Goal: Information Seeking & Learning: Learn about a topic

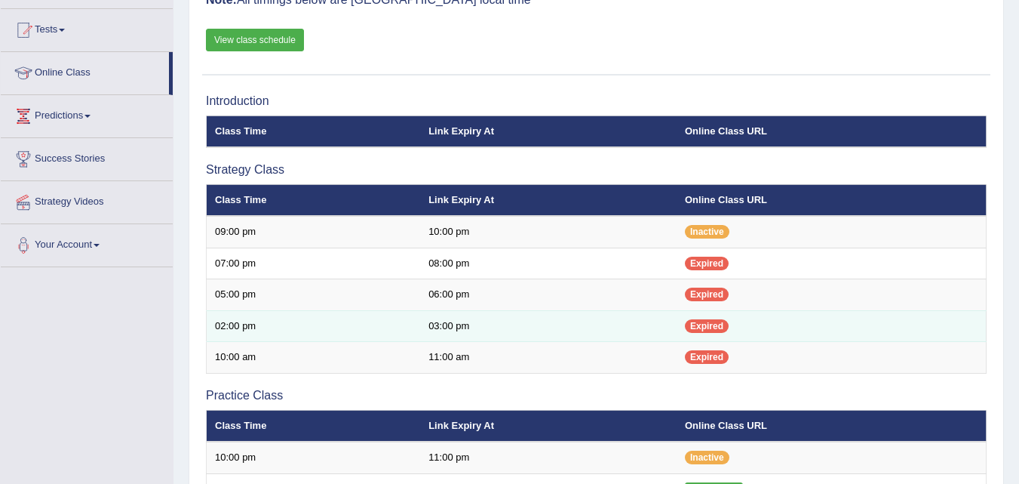
scroll to position [151, 0]
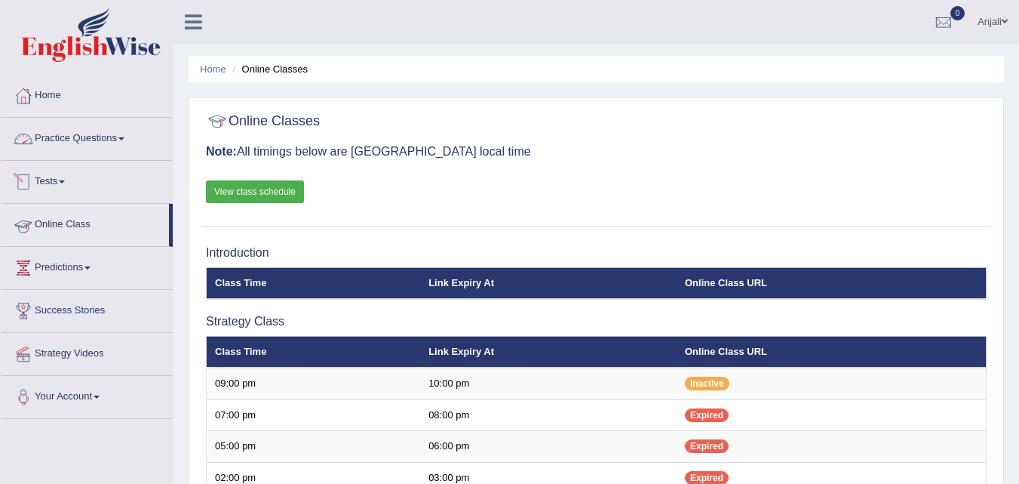
click at [131, 143] on link "Practice Questions" at bounding box center [87, 137] width 172 height 38
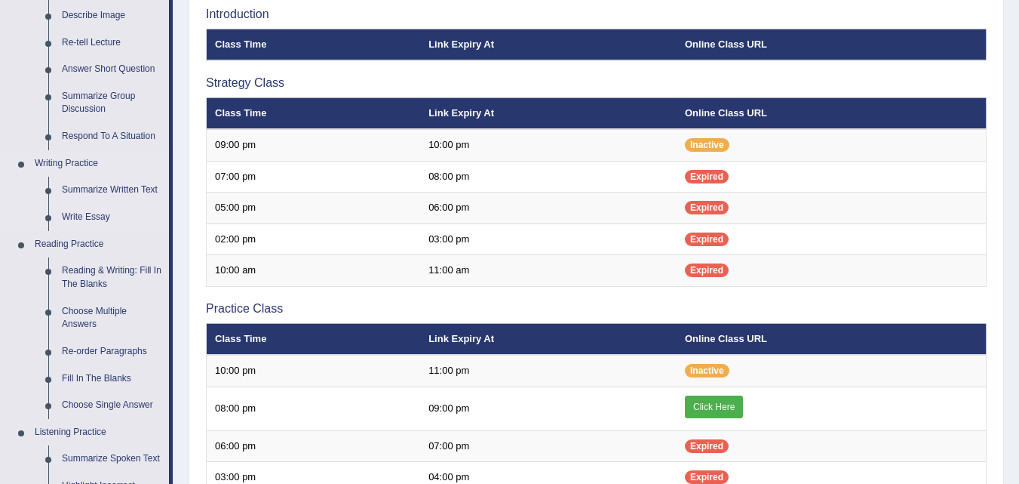
scroll to position [226, 0]
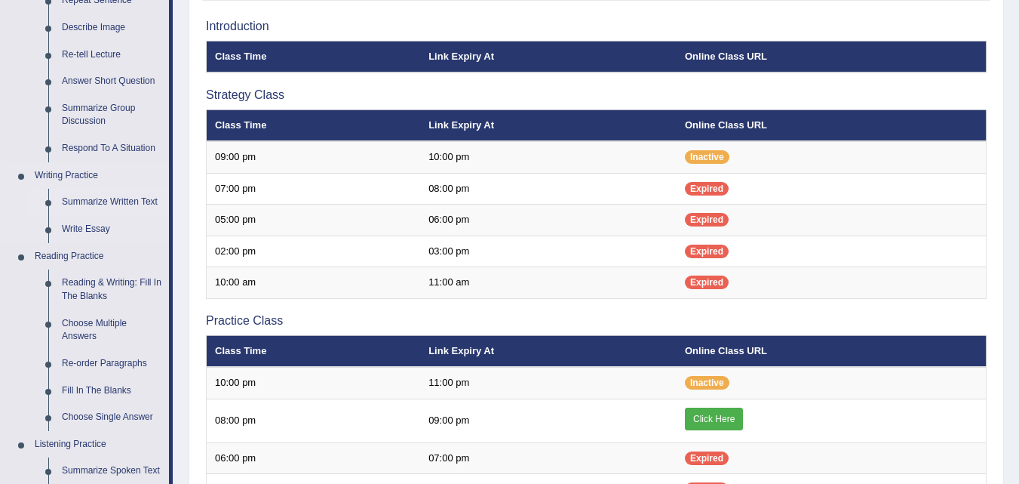
click at [110, 193] on link "Summarize Written Text" at bounding box center [112, 202] width 114 height 27
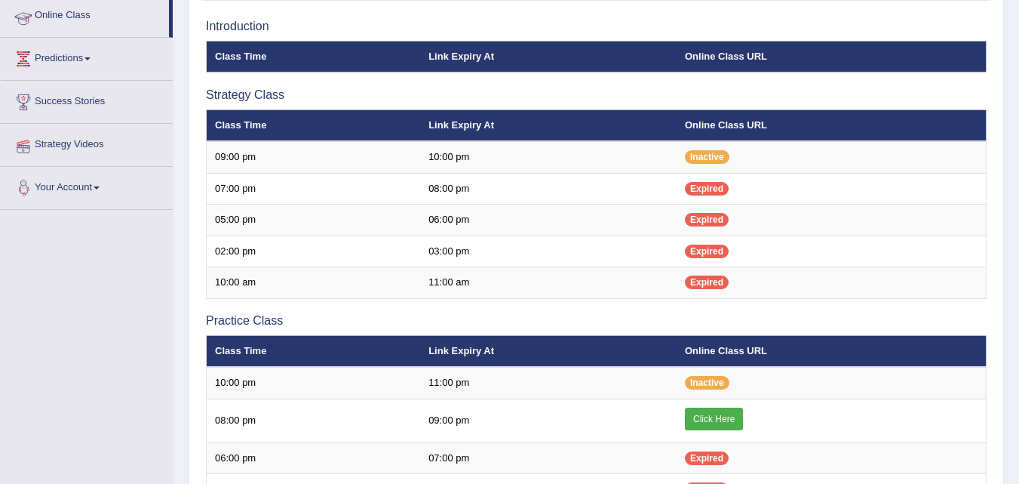
scroll to position [267, 0]
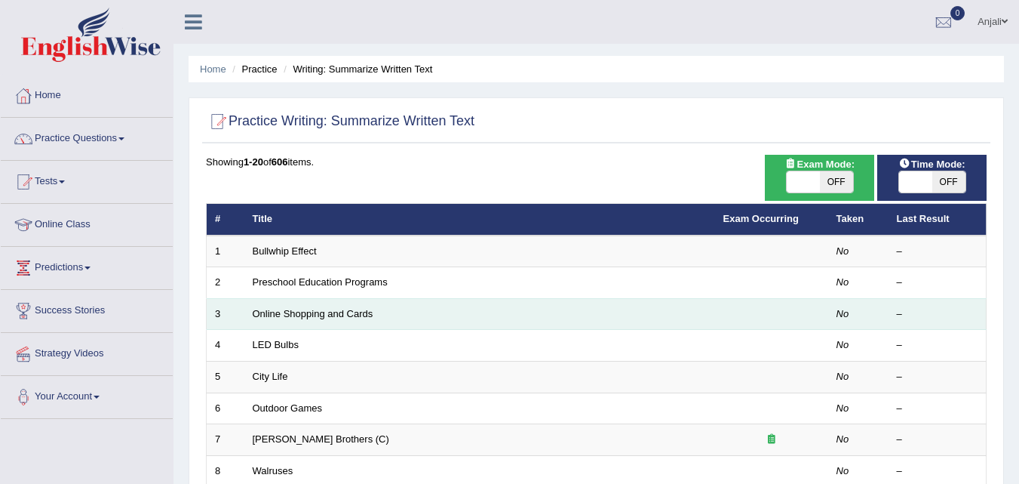
scroll to position [226, 0]
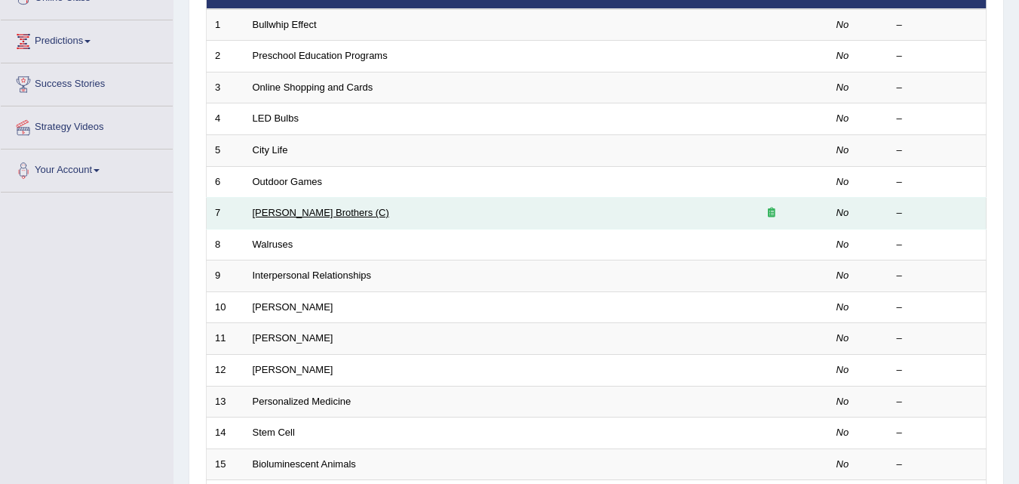
click at [312, 214] on link "Wright Brothers (C)" at bounding box center [321, 212] width 137 height 11
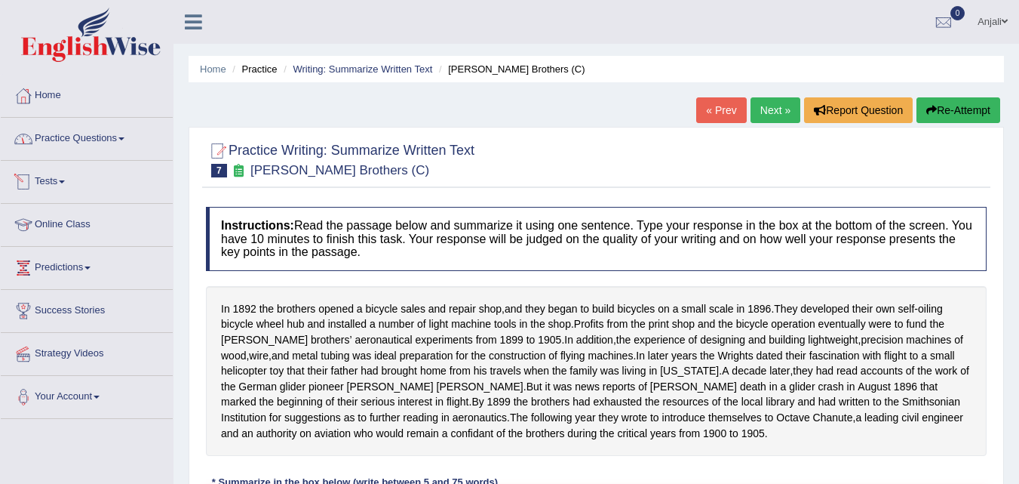
click at [76, 134] on link "Practice Questions" at bounding box center [87, 137] width 172 height 38
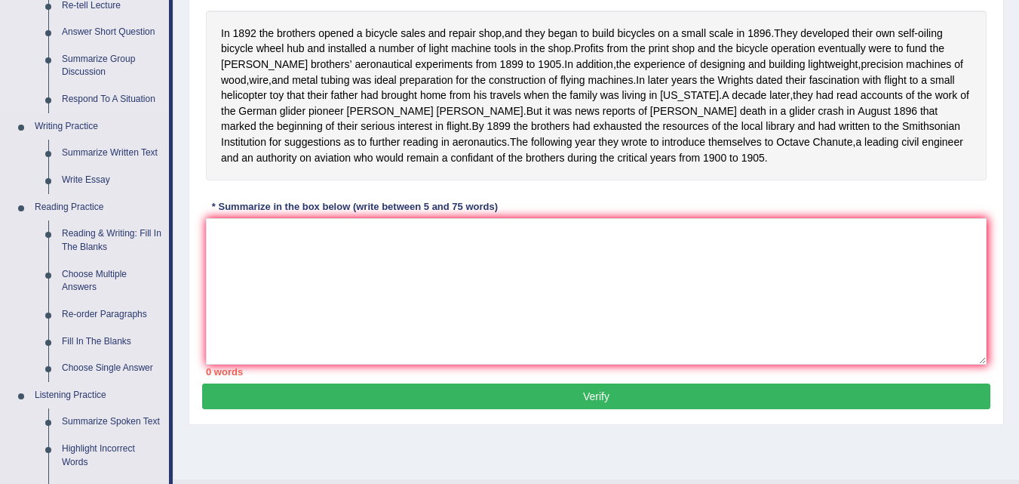
scroll to position [302, 0]
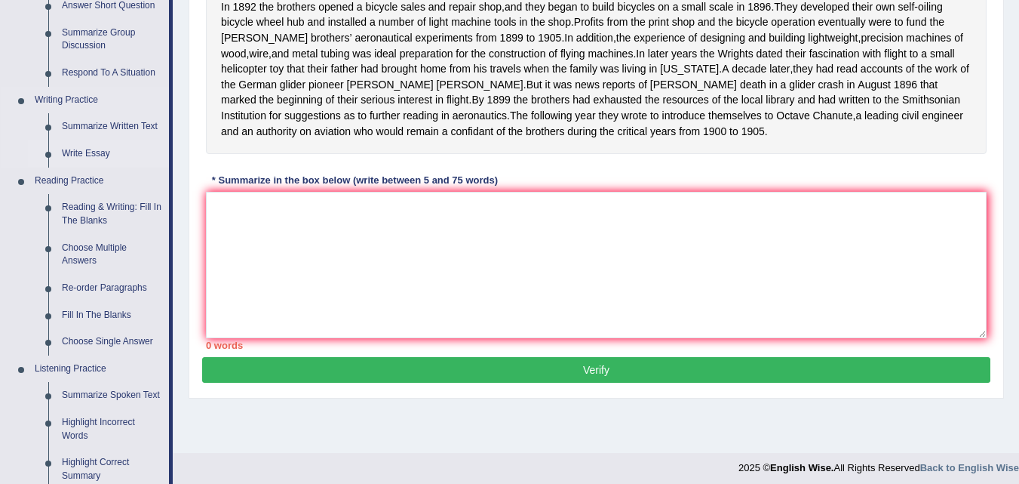
click at [92, 149] on link "Write Essay" at bounding box center [112, 153] width 114 height 27
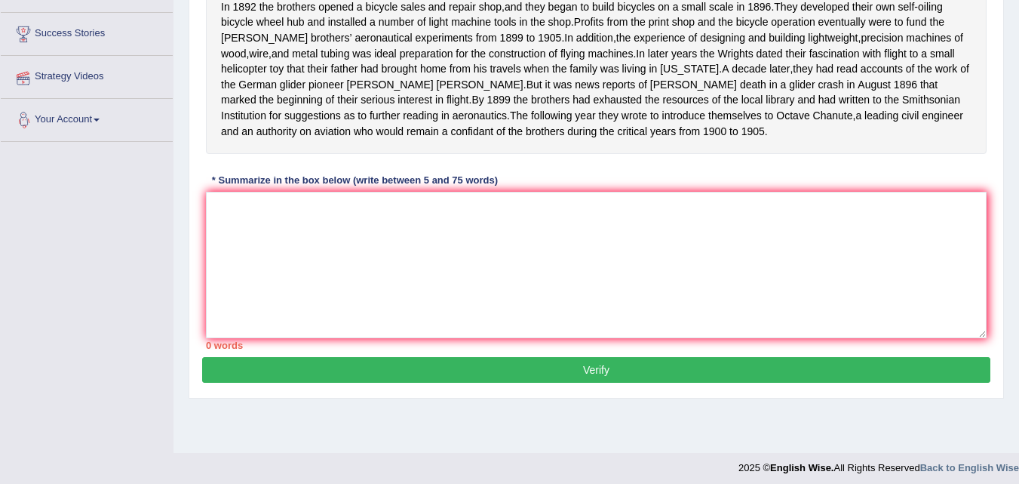
scroll to position [309, 0]
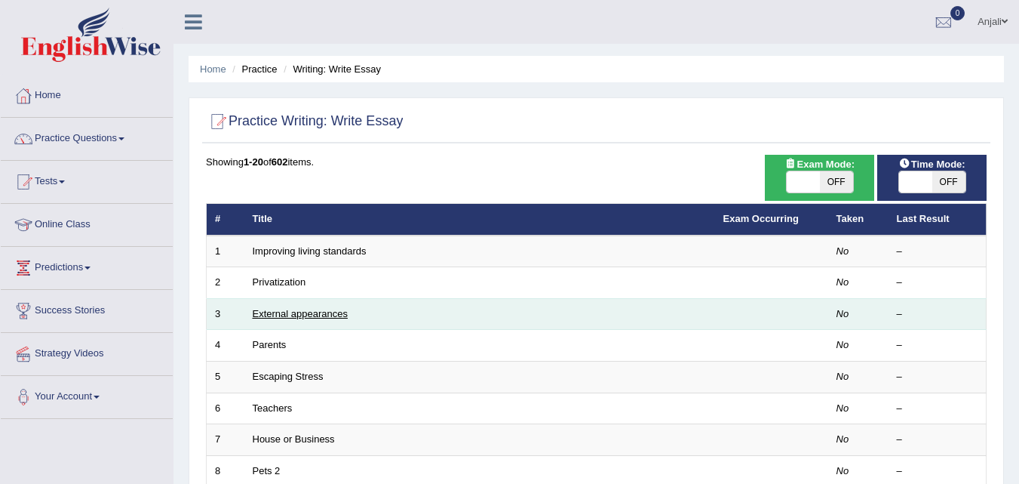
click at [318, 315] on link "External appearances" at bounding box center [300, 313] width 95 height 11
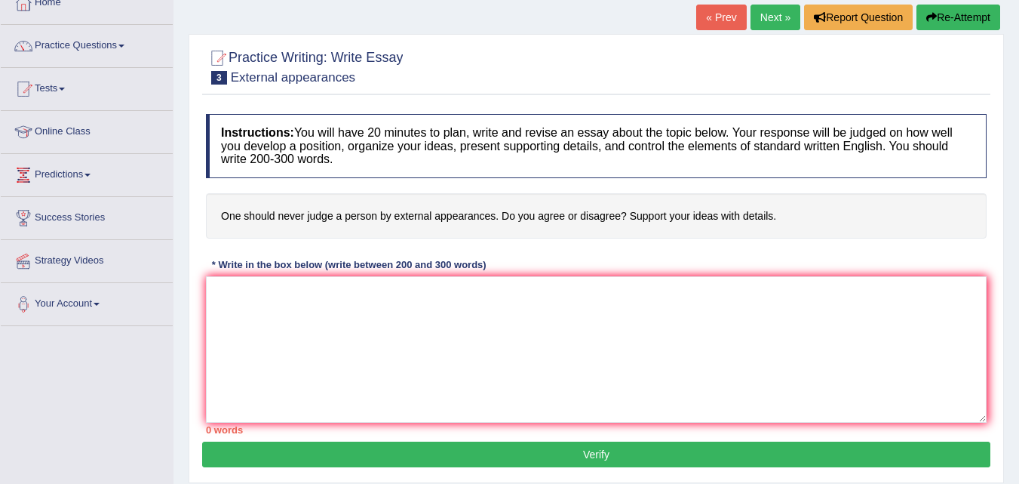
scroll to position [7, 0]
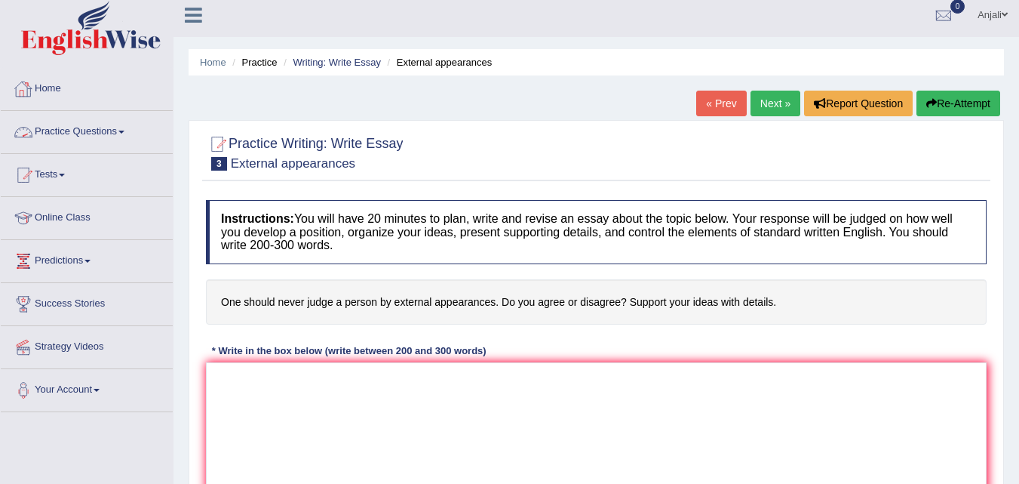
click at [39, 84] on link "Home" at bounding box center [87, 87] width 172 height 38
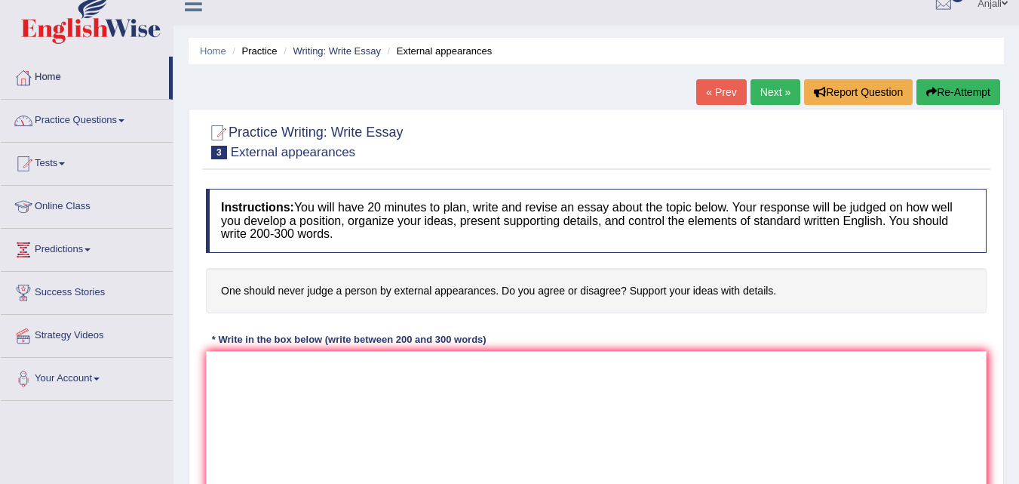
scroll to position [118, 0]
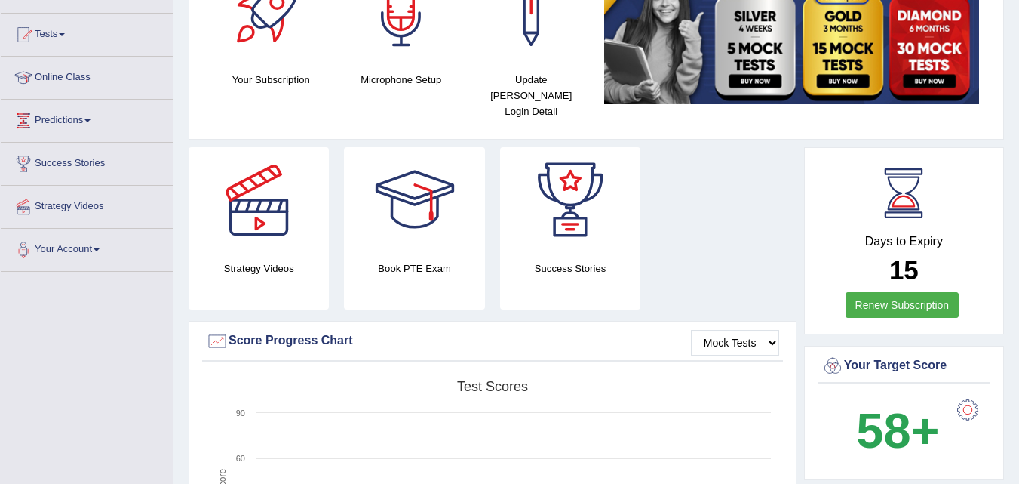
scroll to position [7, 0]
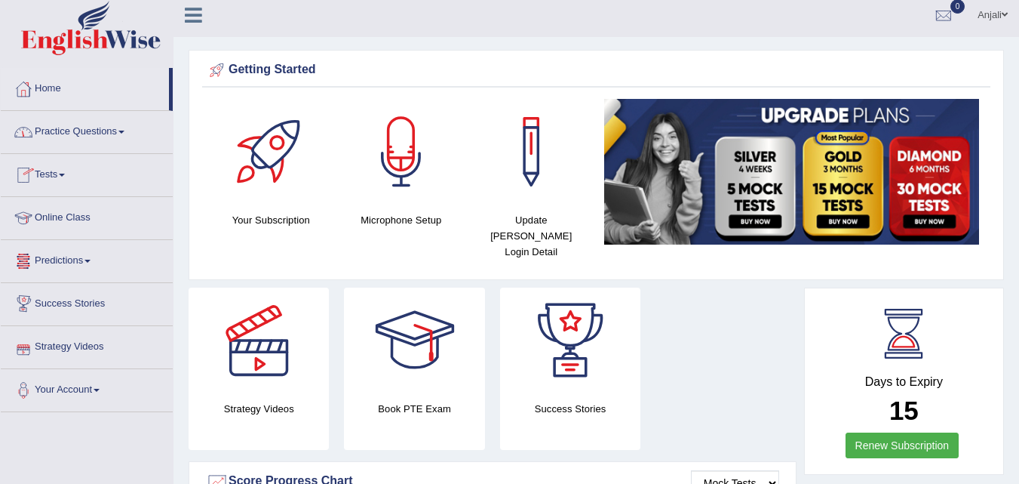
click at [72, 212] on link "Online Class" at bounding box center [87, 216] width 172 height 38
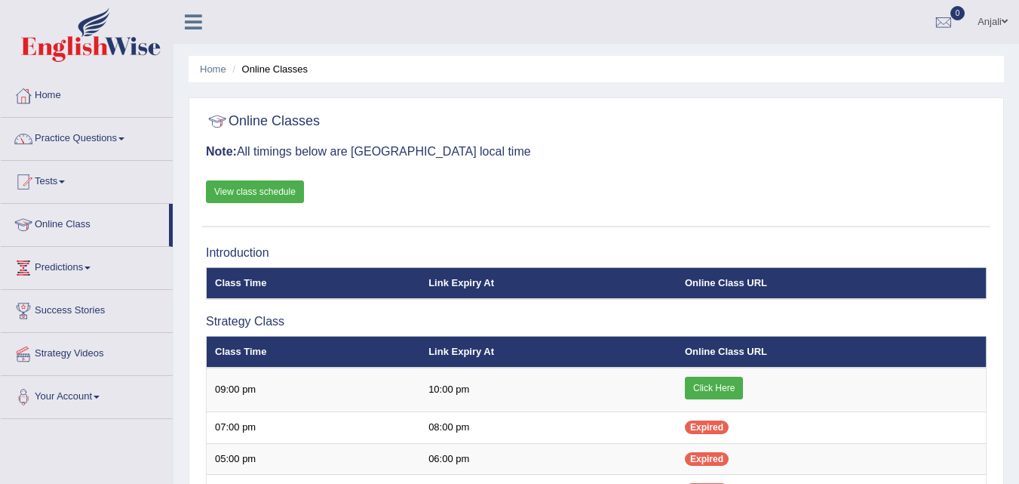
click at [719, 388] on link "Click Here" at bounding box center [714, 387] width 58 height 23
